Goal: Task Accomplishment & Management: Use online tool/utility

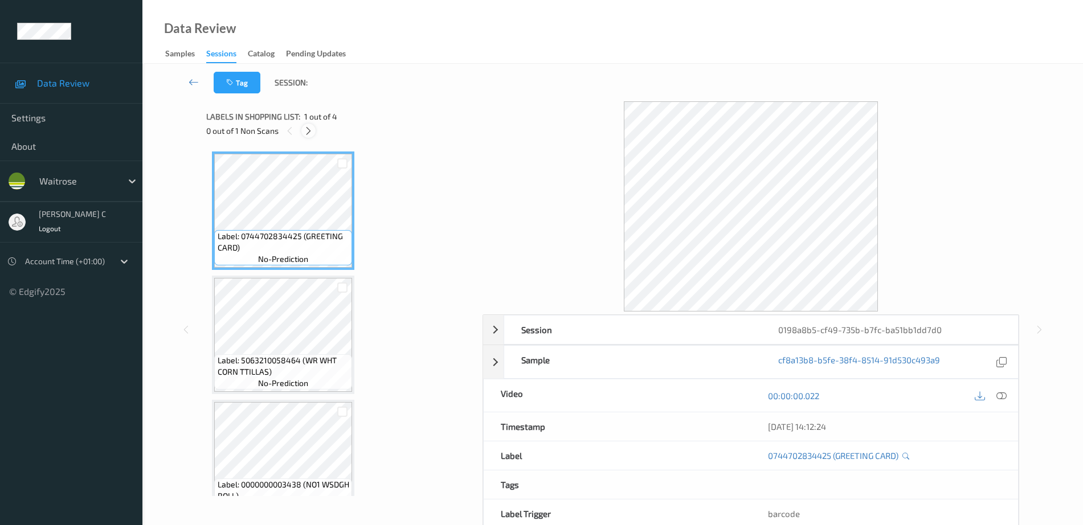
click at [307, 133] on icon at bounding box center [309, 131] width 10 height 10
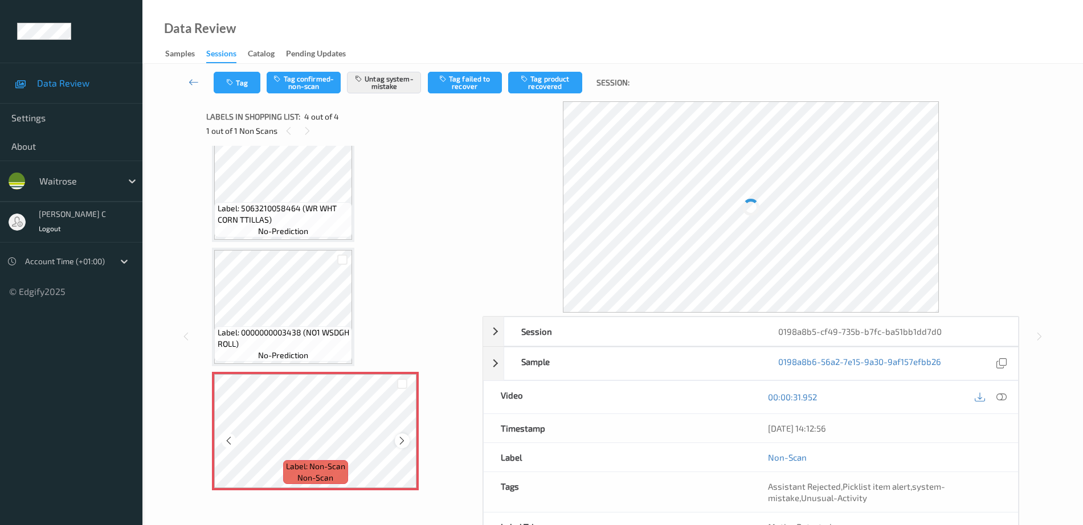
click at [405, 442] on icon at bounding box center [402, 441] width 10 height 10
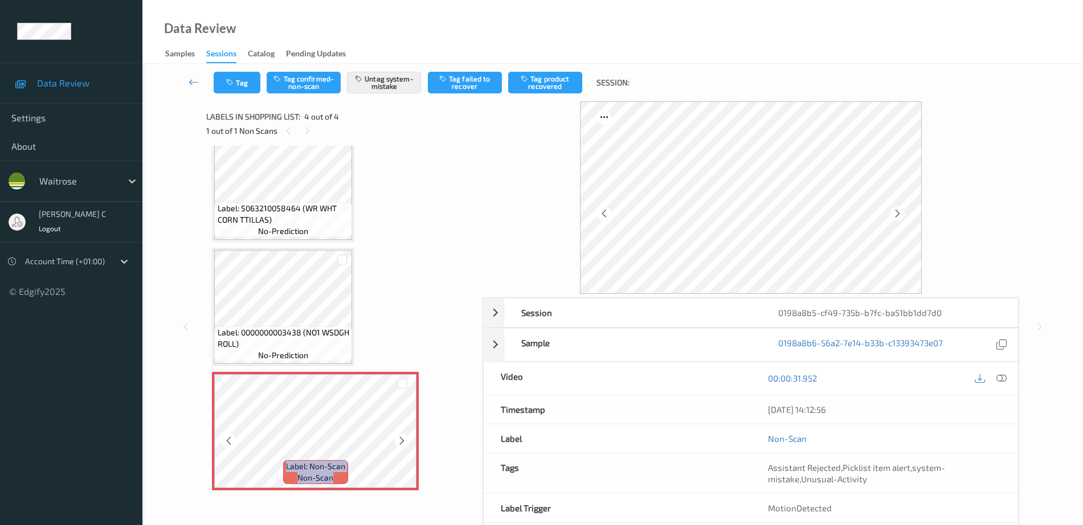
click at [405, 442] on icon at bounding box center [402, 441] width 10 height 10
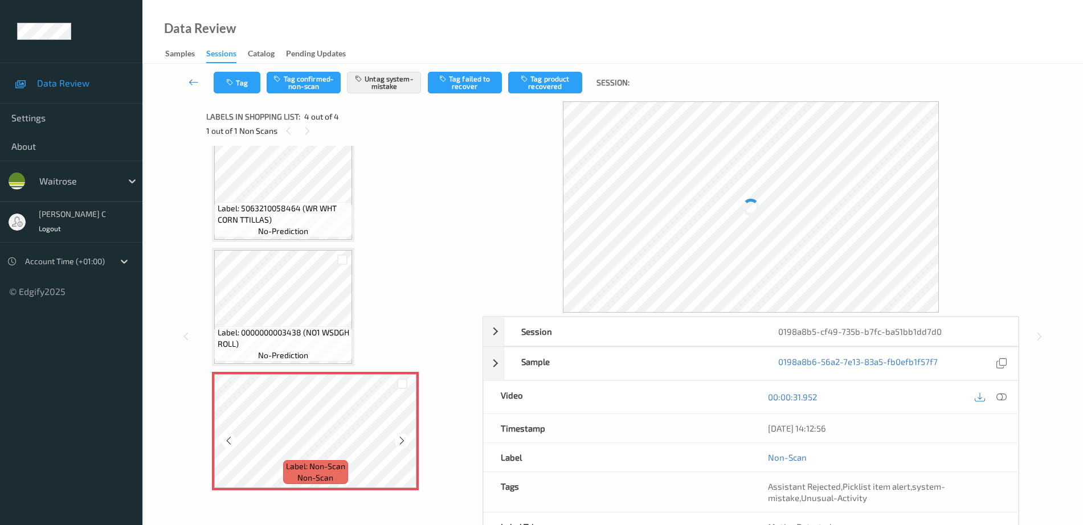
click at [405, 442] on icon at bounding box center [402, 441] width 10 height 10
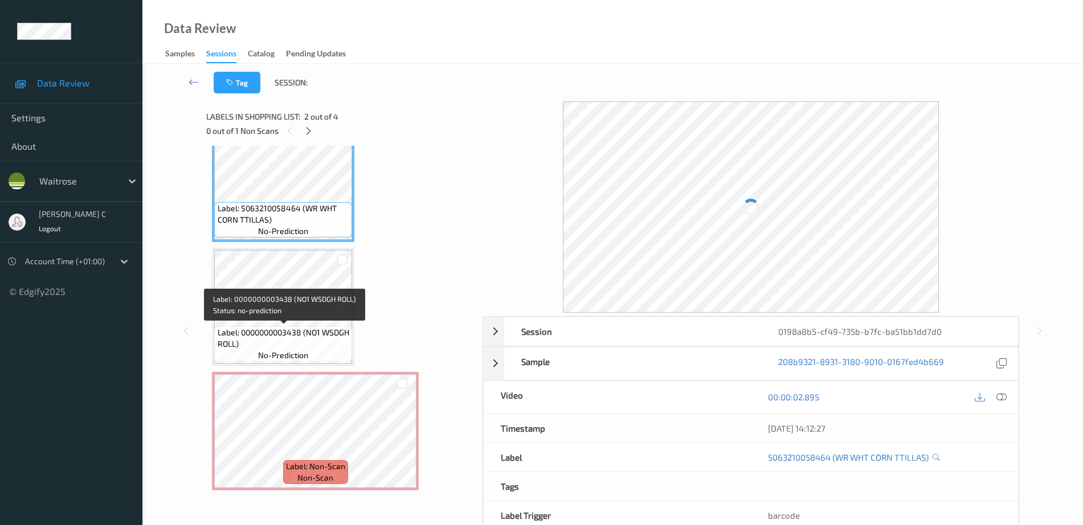
click at [304, 333] on span "Label: 0000000003438 (NO1 WSDGH ROLL)" at bounding box center [284, 338] width 132 height 23
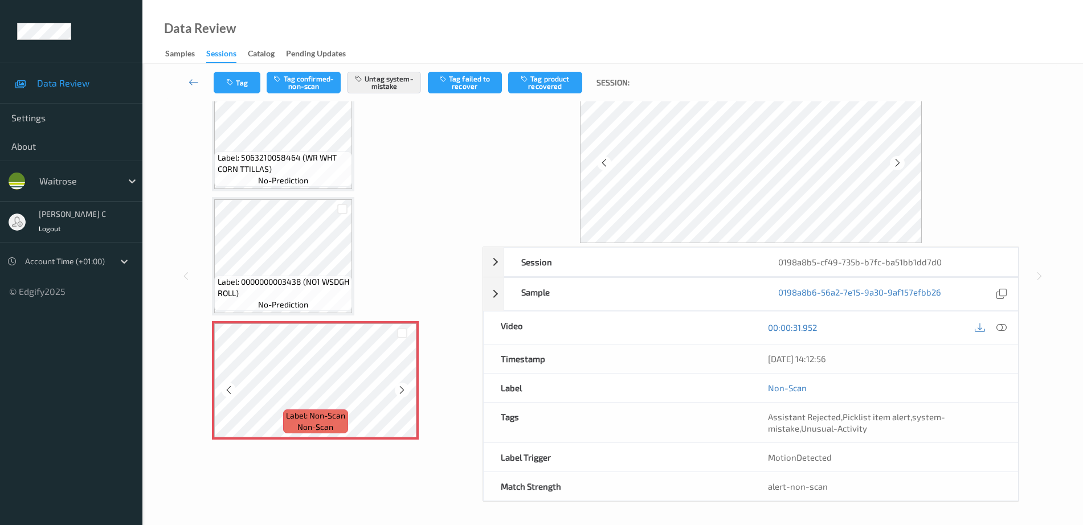
scroll to position [51, 0]
click at [402, 390] on icon at bounding box center [402, 390] width 10 height 10
click at [315, 416] on span "Label: Non-Scan" at bounding box center [315, 415] width 59 height 11
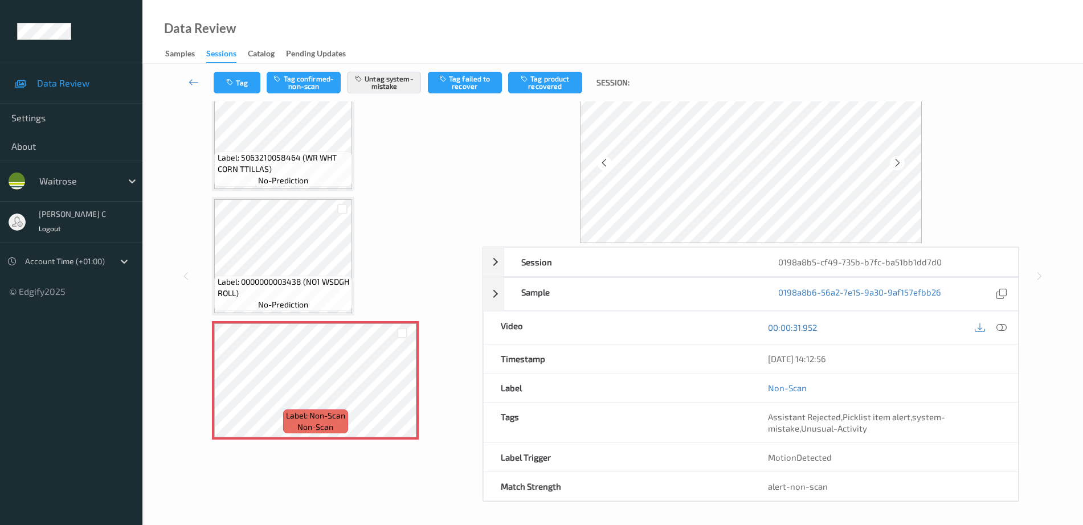
click at [273, 301] on span "no-prediction" at bounding box center [283, 304] width 50 height 11
click at [405, 390] on icon at bounding box center [402, 390] width 10 height 10
